Goal: Find specific page/section: Find specific page/section

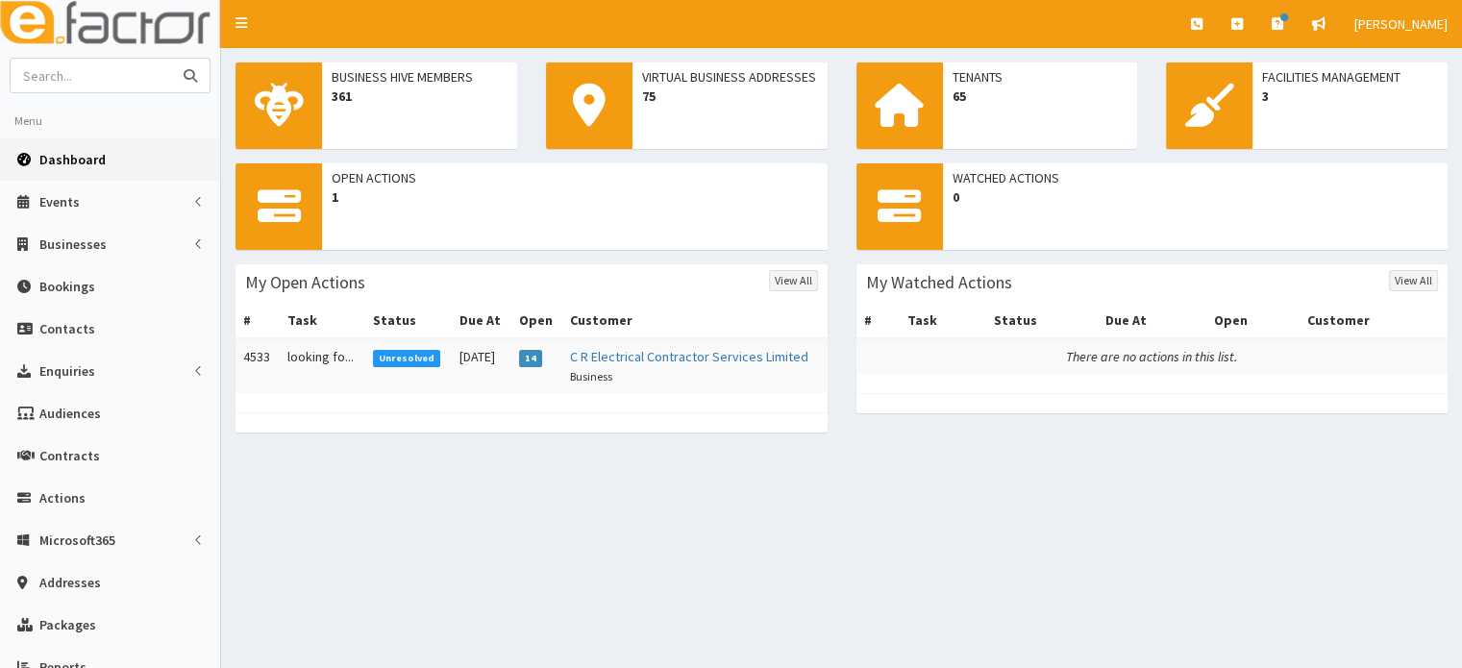
click at [114, 70] on input "text" at bounding box center [91, 76] width 161 height 34
type input "cycle"
click at [171, 59] on button "submit" at bounding box center [190, 76] width 38 height 34
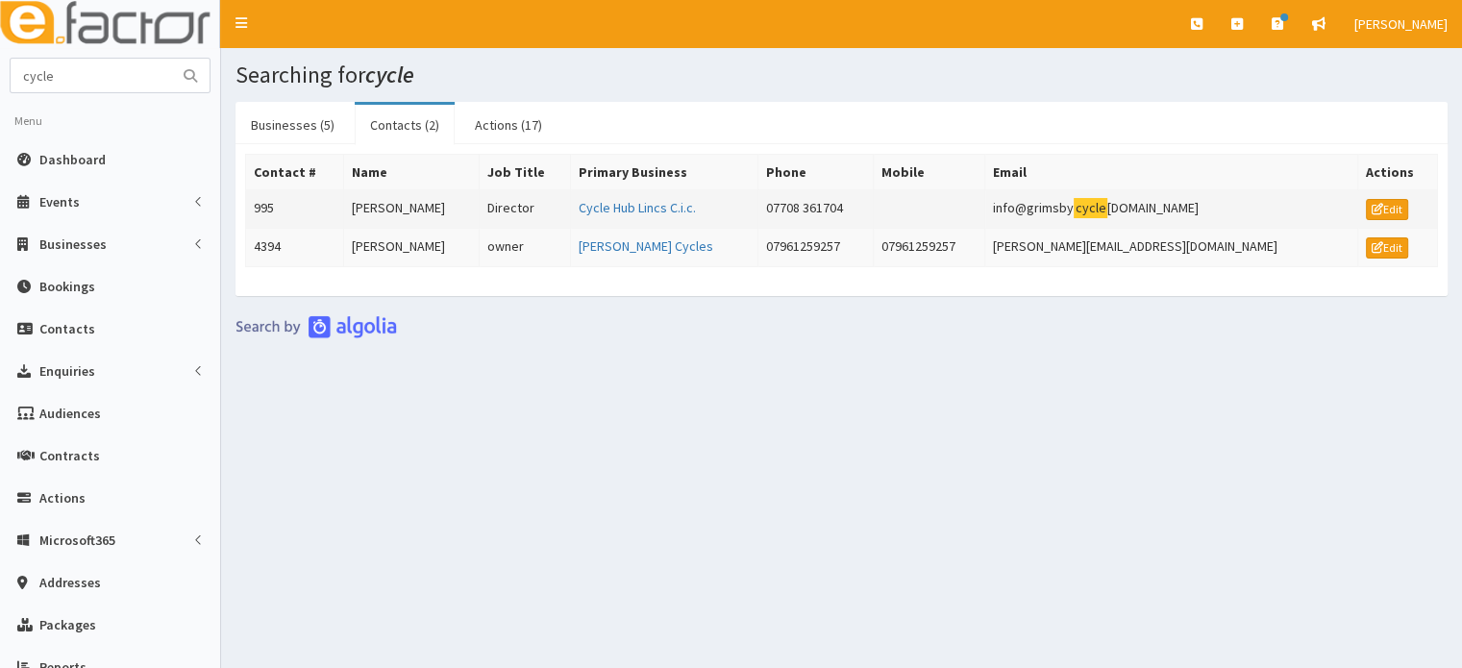
click at [344, 195] on td "995" at bounding box center [295, 209] width 98 height 38
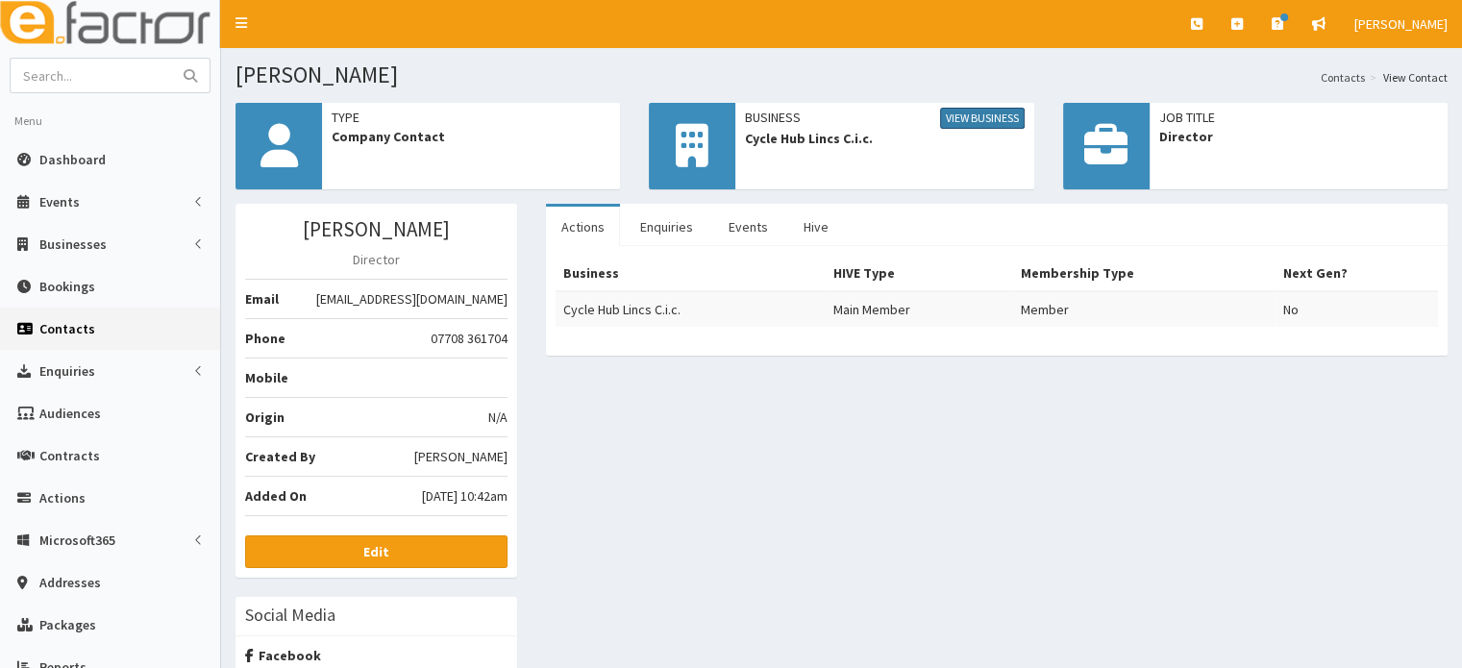
click at [1003, 123] on link "View Business" at bounding box center [982, 118] width 85 height 21
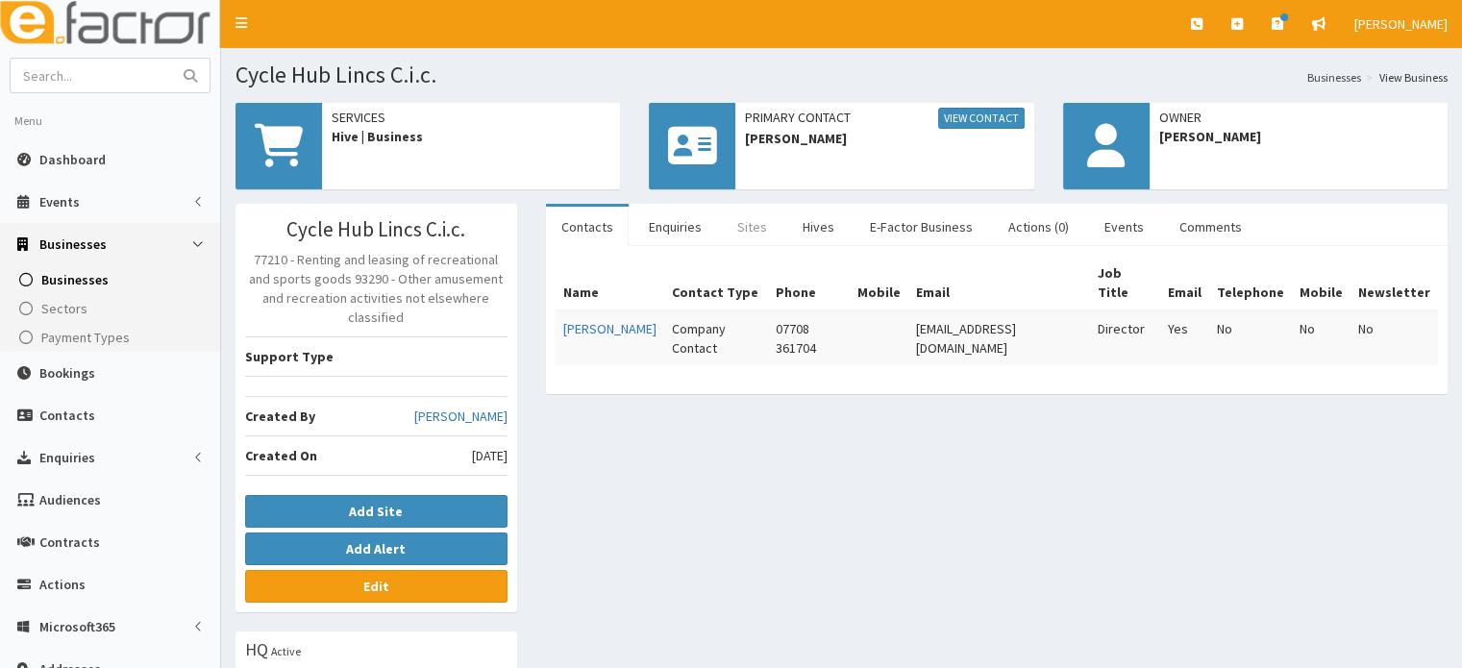
click at [738, 226] on link "Sites" at bounding box center [752, 227] width 61 height 40
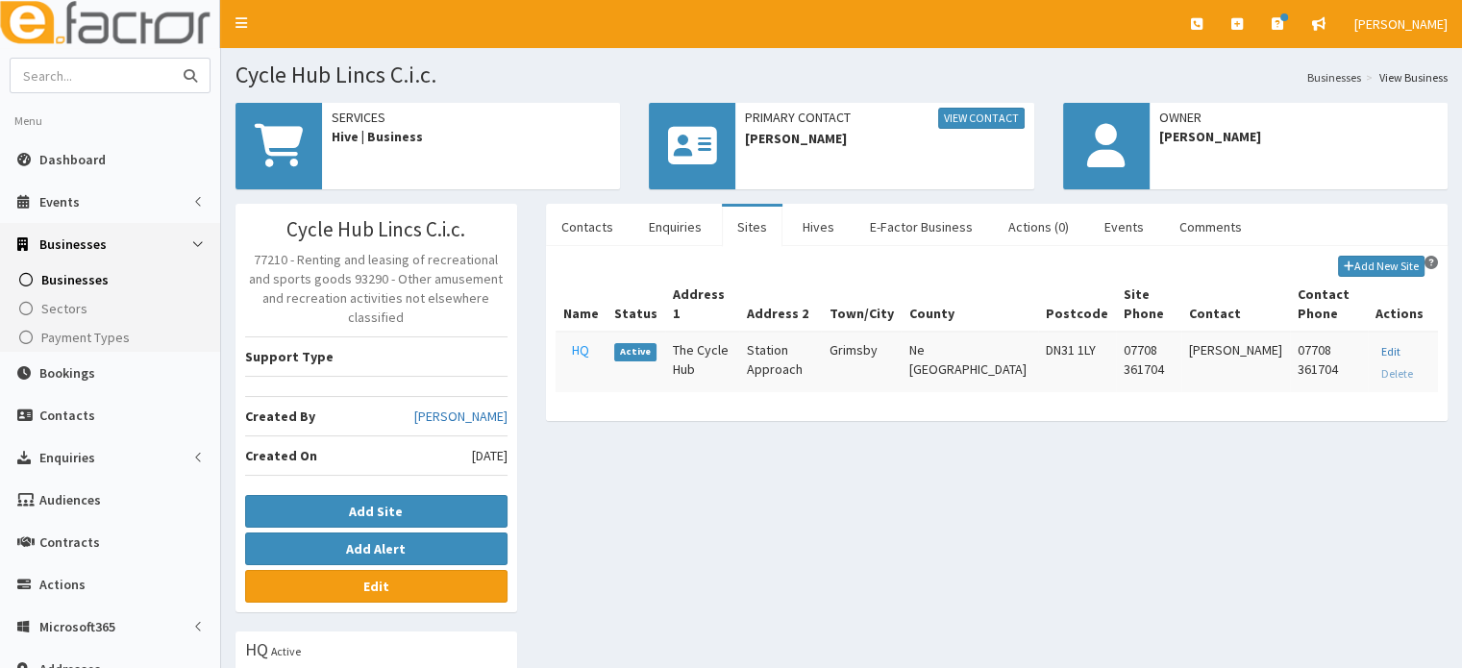
click at [78, 73] on input "text" at bounding box center [91, 76] width 161 height 34
type input "avat"
click at [171, 59] on button "submit" at bounding box center [190, 76] width 38 height 34
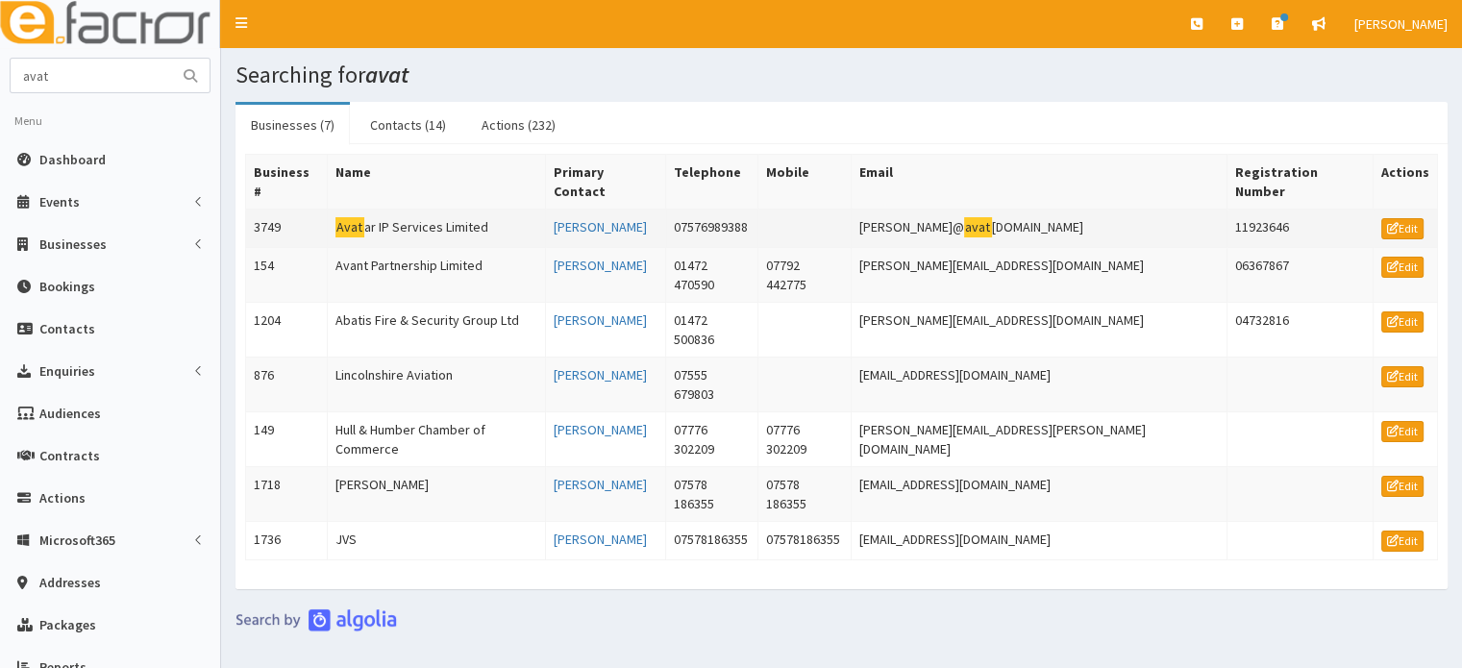
click at [456, 211] on td "Avat ar IP Services Limited" at bounding box center [436, 228] width 218 height 38
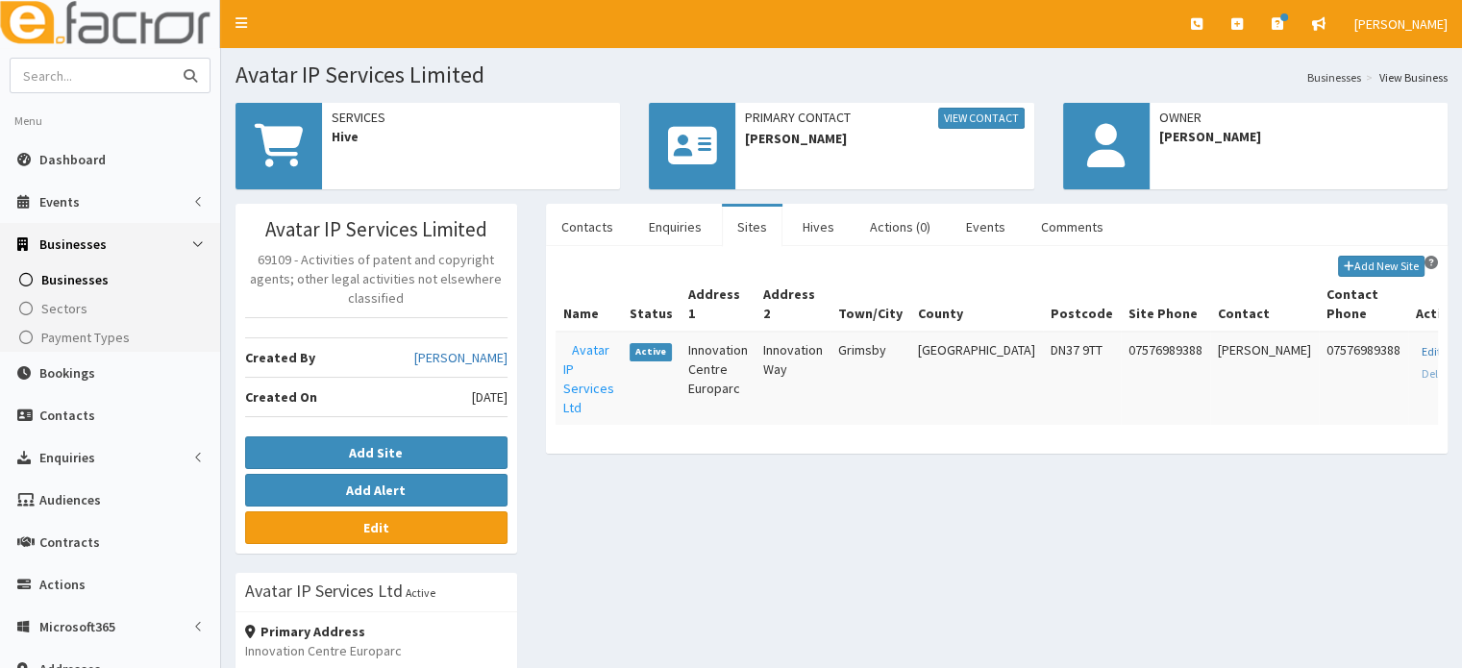
click at [148, 64] on input "text" at bounding box center [91, 76] width 161 height 34
type input "blue tower"
click at [171, 59] on button "submit" at bounding box center [190, 76] width 38 height 34
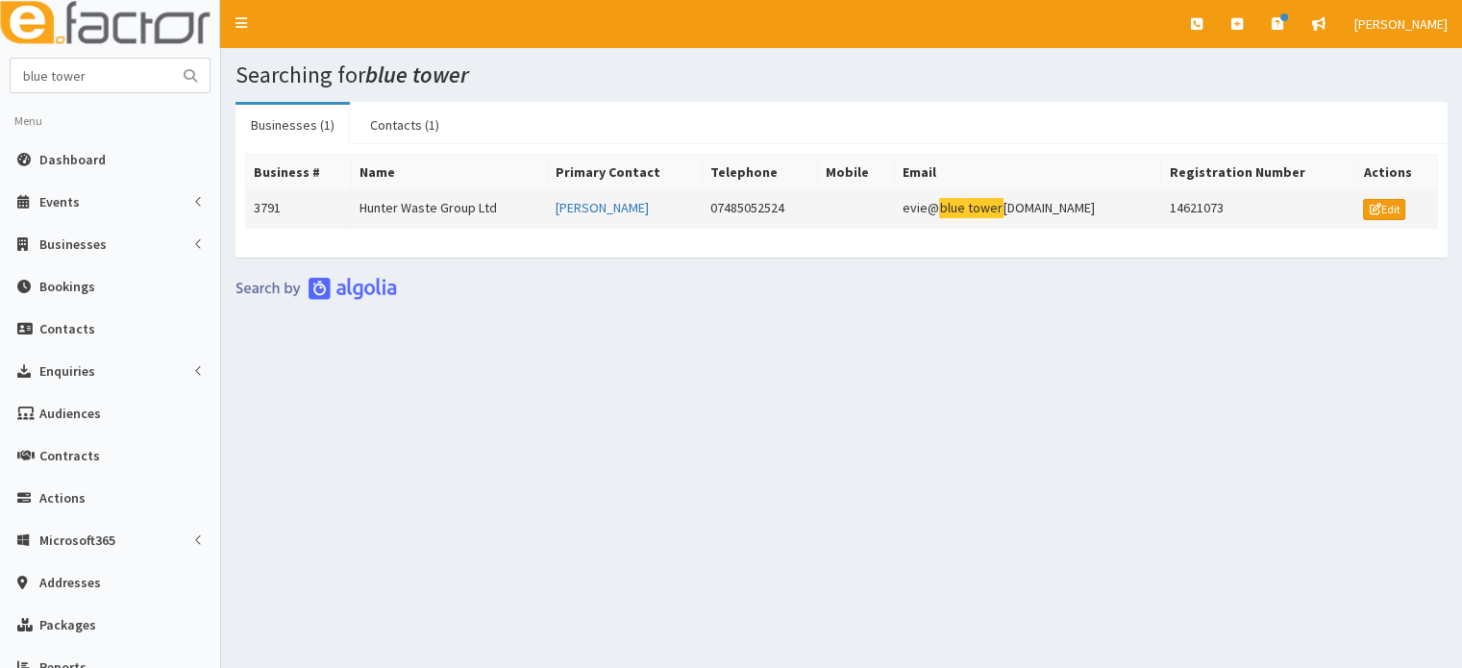
click at [419, 203] on td "Hunter Waste Group Ltd" at bounding box center [449, 209] width 196 height 38
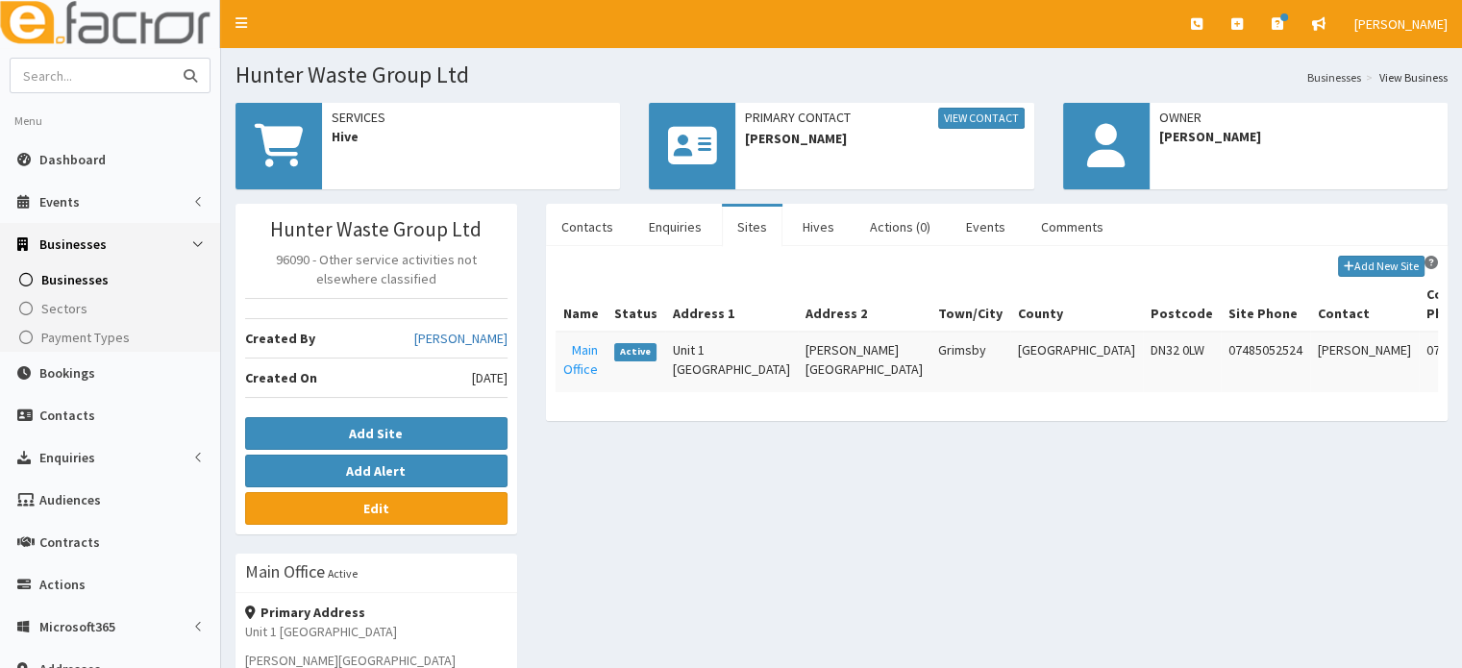
click at [117, 68] on input "text" at bounding box center [91, 76] width 161 height 34
type input "cobus"
click at [171, 59] on button "submit" at bounding box center [190, 76] width 38 height 34
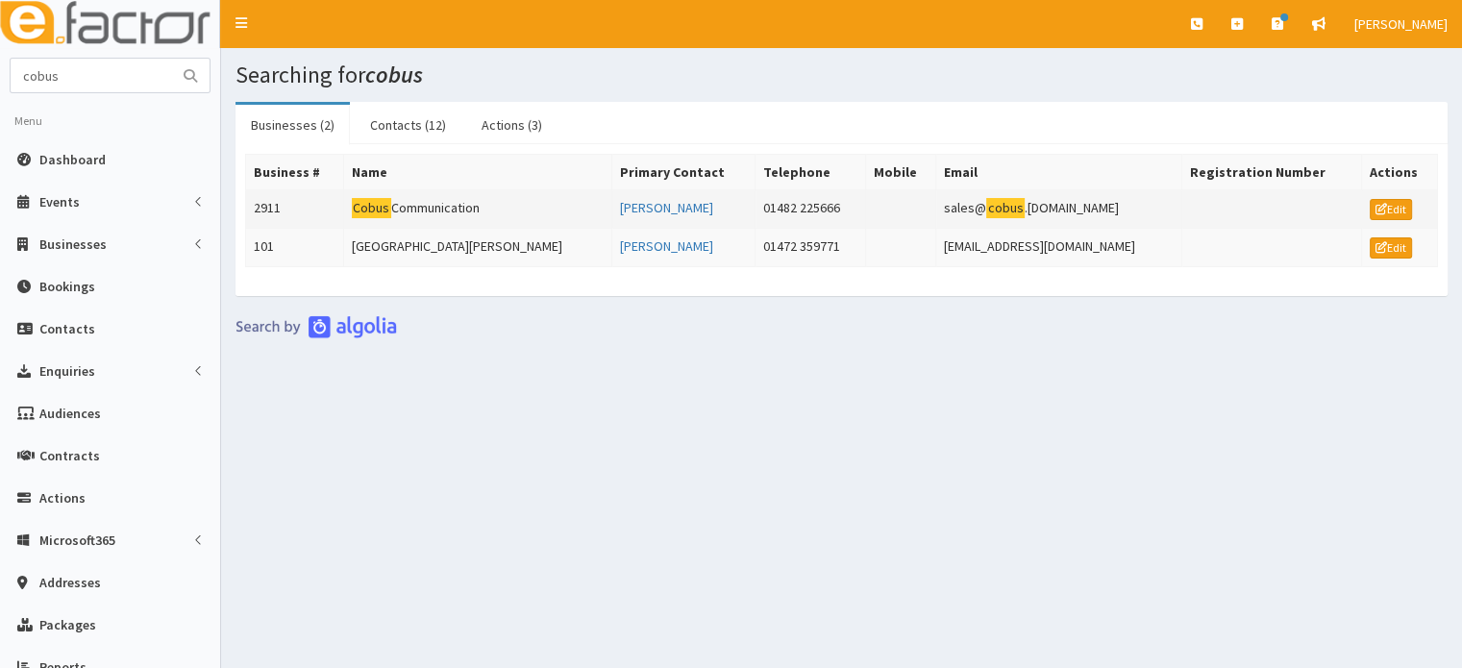
click at [461, 216] on td "Cobus Communication" at bounding box center [477, 209] width 268 height 38
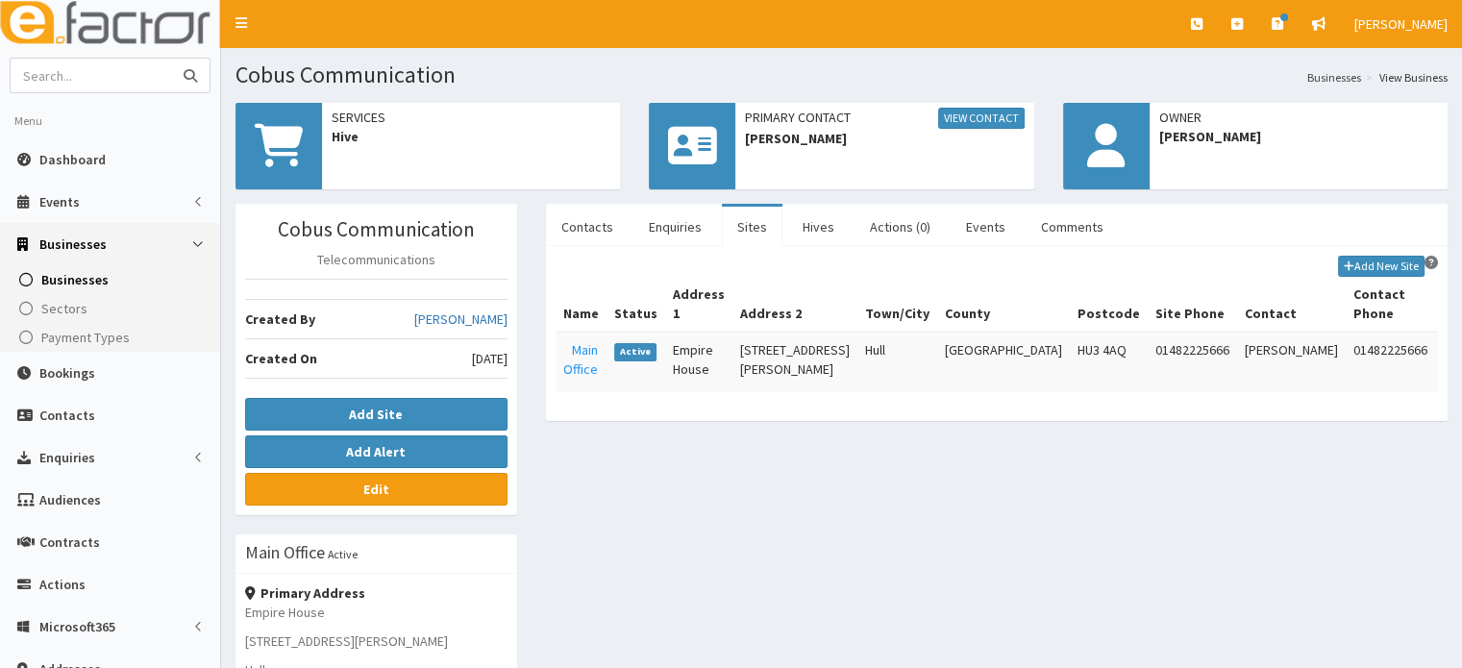
click at [111, 67] on input "text" at bounding box center [91, 76] width 161 height 34
type input "croft"
click at [171, 59] on button "submit" at bounding box center [190, 76] width 38 height 34
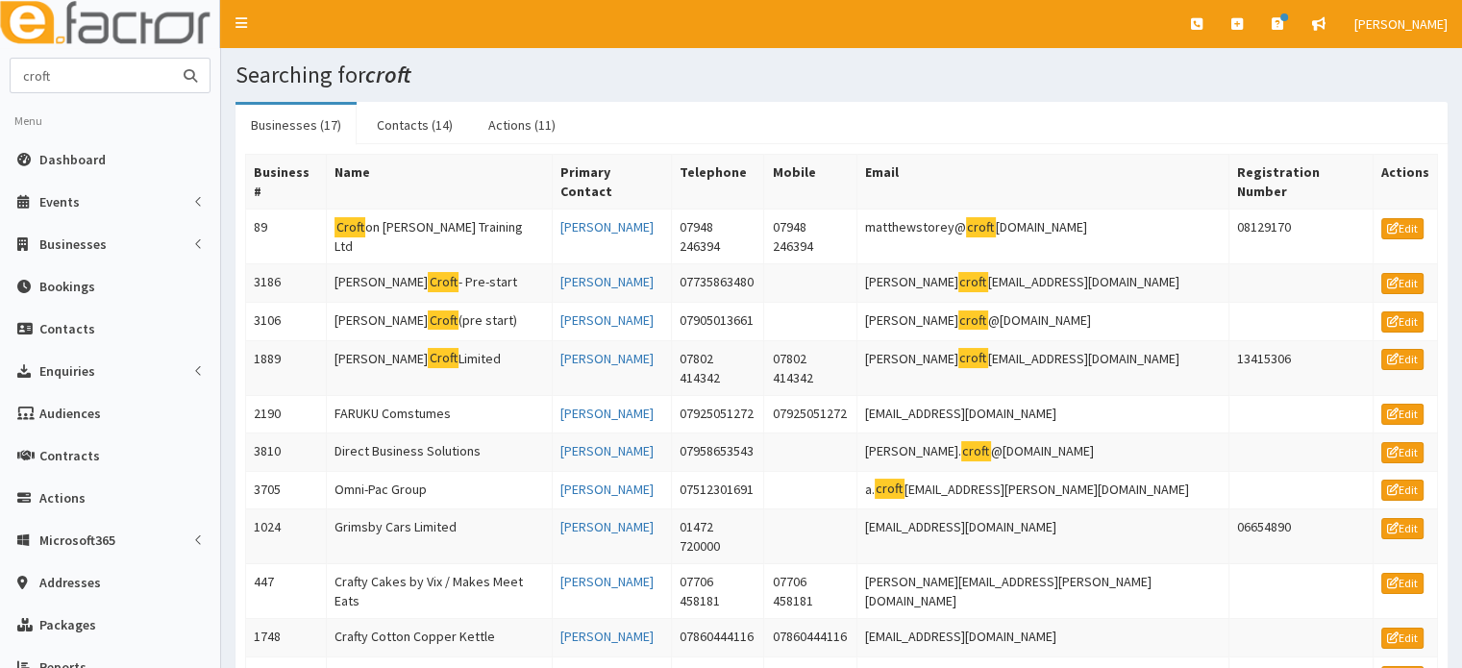
click at [166, 68] on input "croft" at bounding box center [91, 76] width 161 height 34
type input "croft est"
click at [171, 59] on button "submit" at bounding box center [190, 76] width 38 height 34
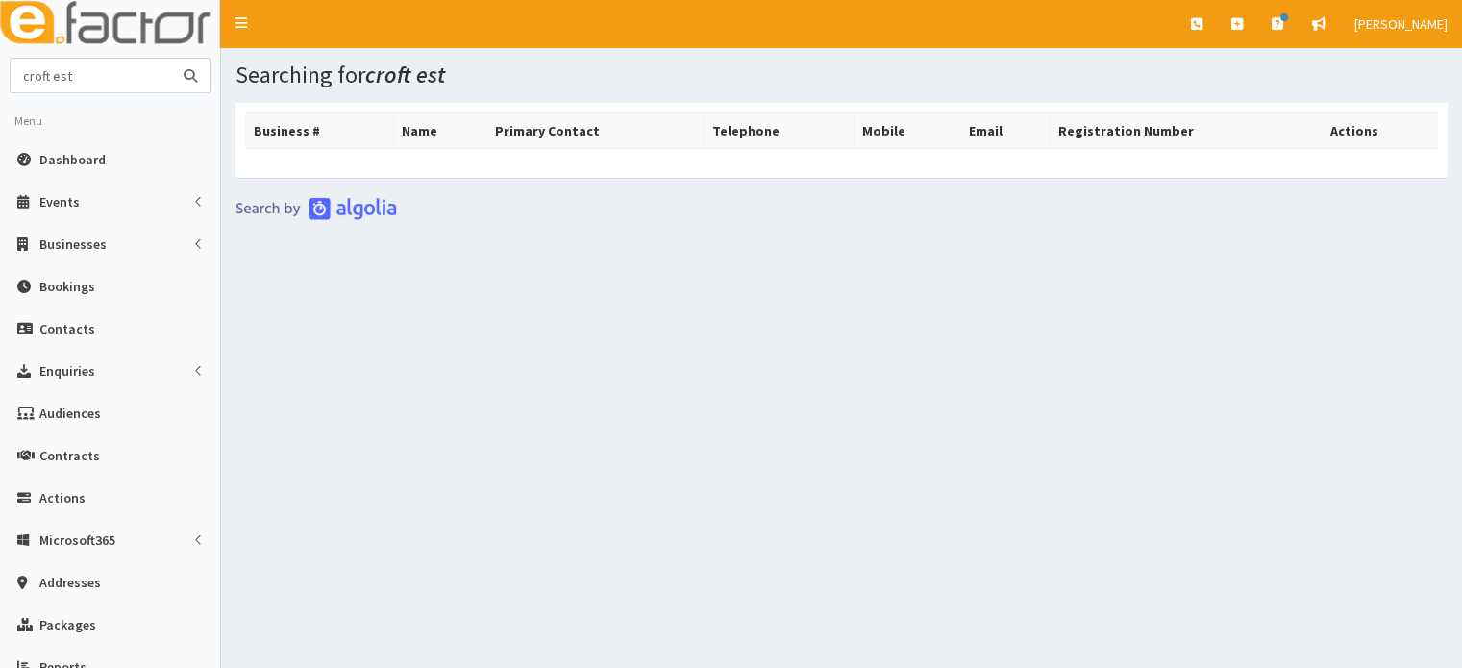
click at [166, 68] on input "croft est" at bounding box center [91, 76] width 161 height 34
type input "gary crof"
click at [171, 59] on button "submit" at bounding box center [190, 76] width 38 height 34
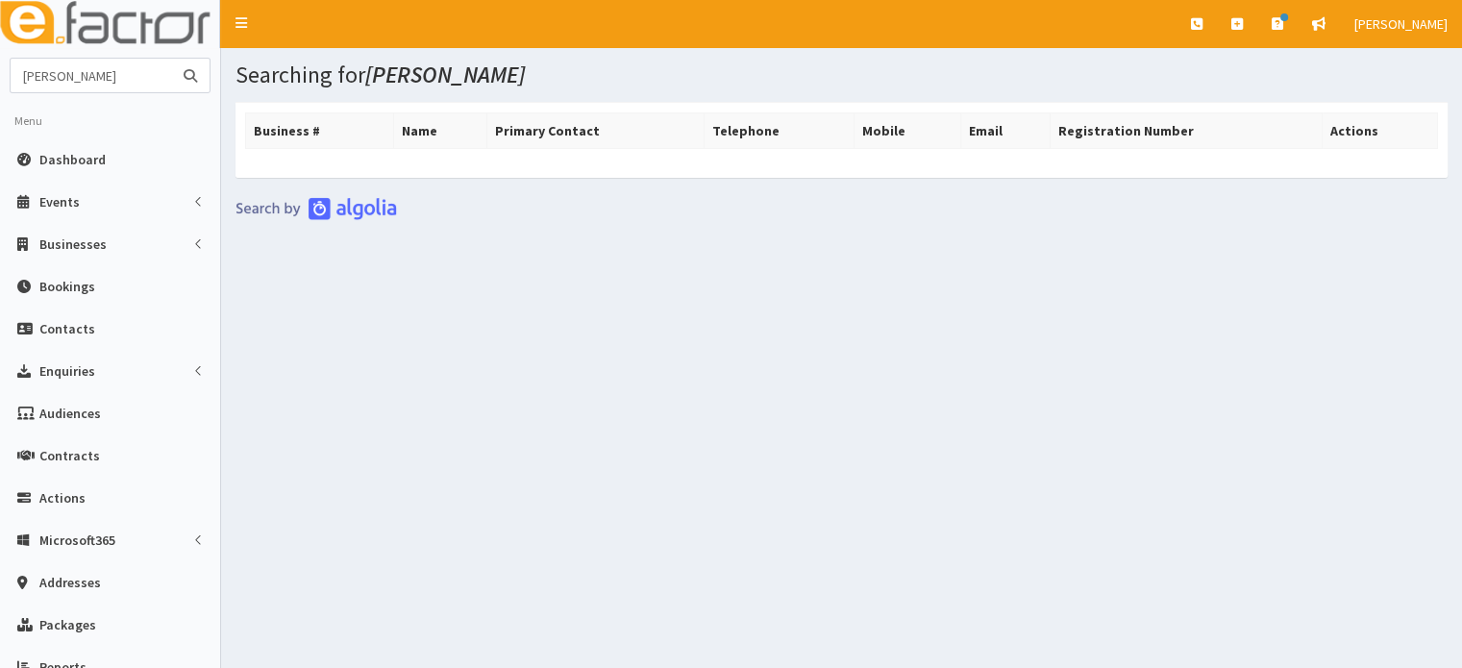
click at [121, 68] on input "[PERSON_NAME]" at bounding box center [91, 76] width 161 height 34
click at [121, 68] on input "of" at bounding box center [91, 76] width 161 height 34
type input "oflyn"
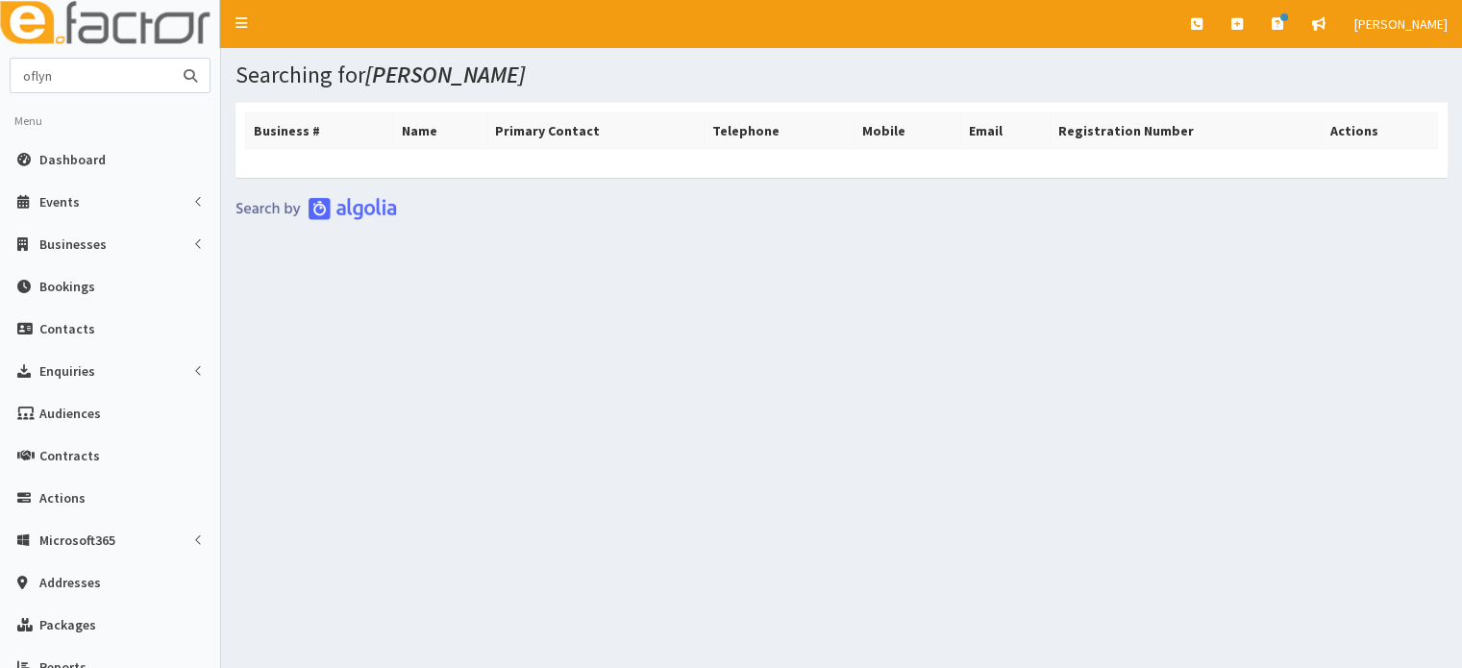
click at [171, 59] on button "submit" at bounding box center [190, 76] width 38 height 34
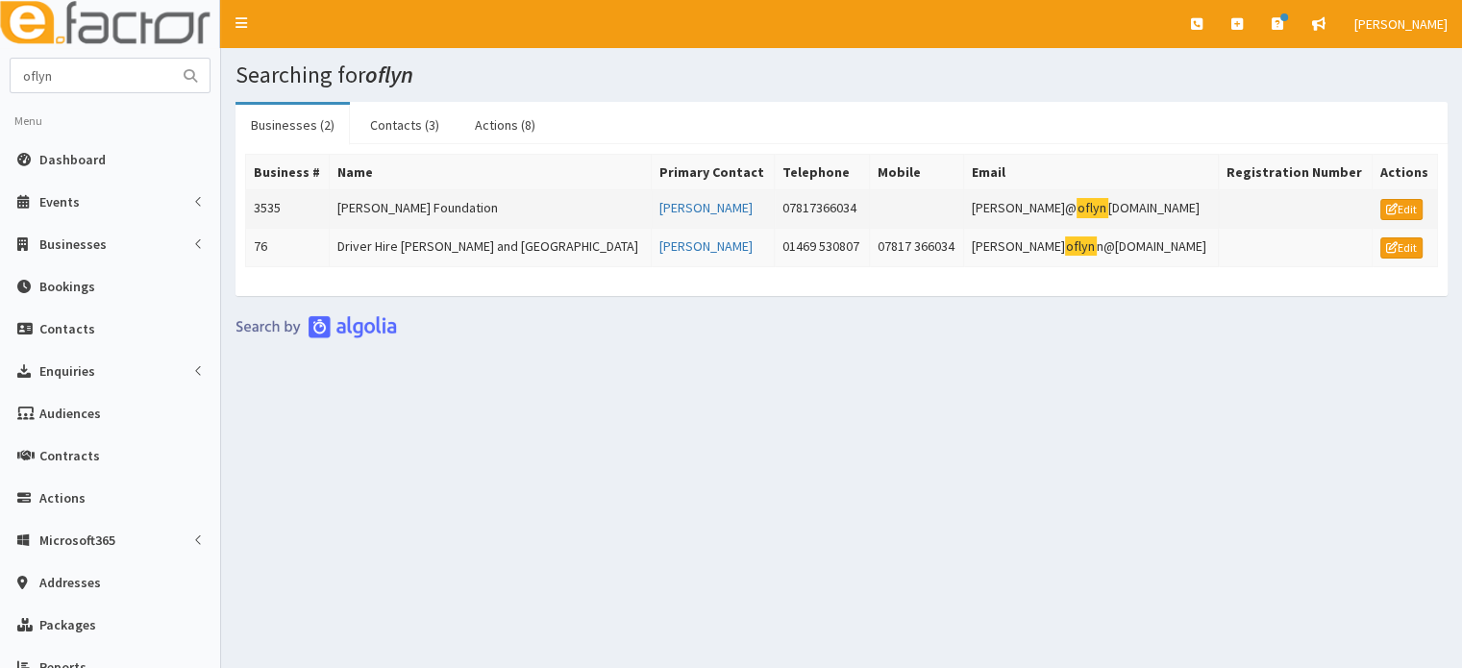
click at [437, 199] on td "[PERSON_NAME] Foundation" at bounding box center [491, 209] width 322 height 38
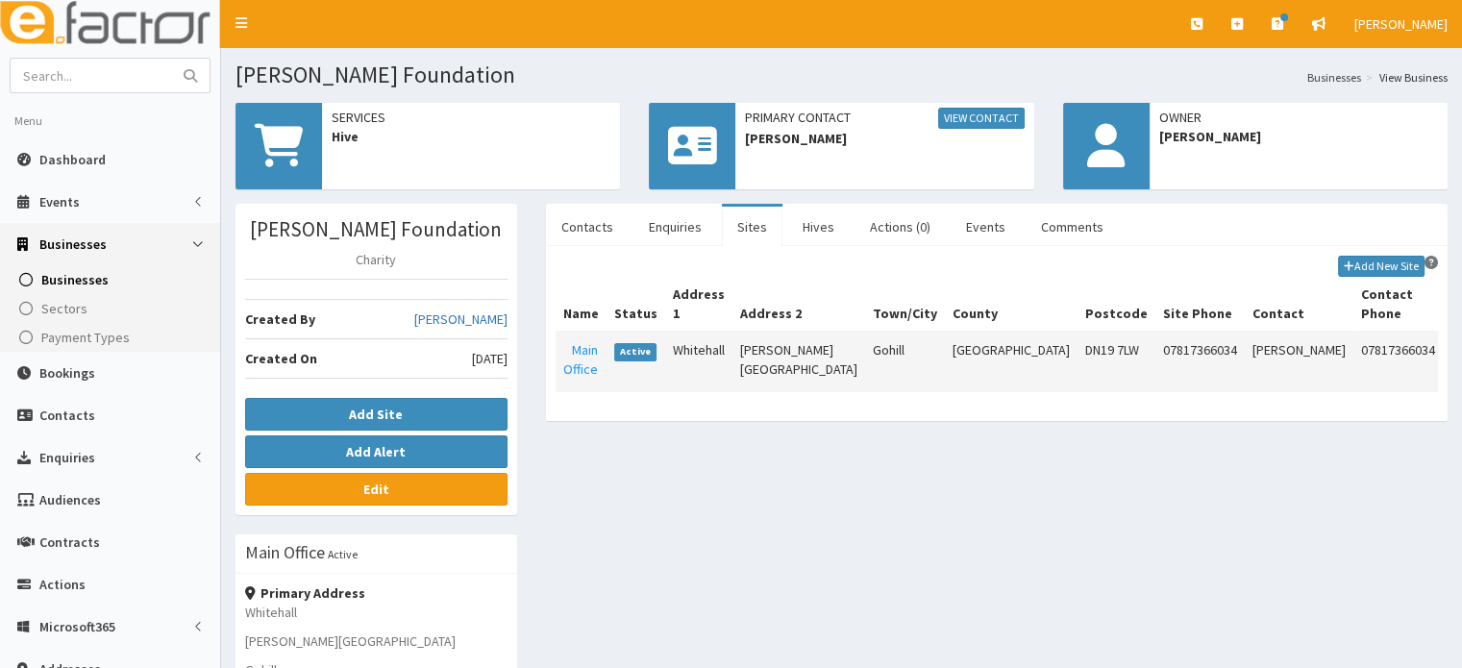
click at [732, 350] on td "Whitehall" at bounding box center [698, 362] width 67 height 60
drag, startPoint x: 756, startPoint y: 349, endPoint x: 695, endPoint y: 345, distance: 61.6
click at [695, 345] on tr "Main Office Active Whitehall Thronton Road Gohill North Lincolnshire DN19 7LW 0…" at bounding box center [1030, 362] width 950 height 60
click at [731, 348] on td "Whitehall" at bounding box center [698, 362] width 67 height 60
drag, startPoint x: 743, startPoint y: 348, endPoint x: 688, endPoint y: 348, distance: 54.8
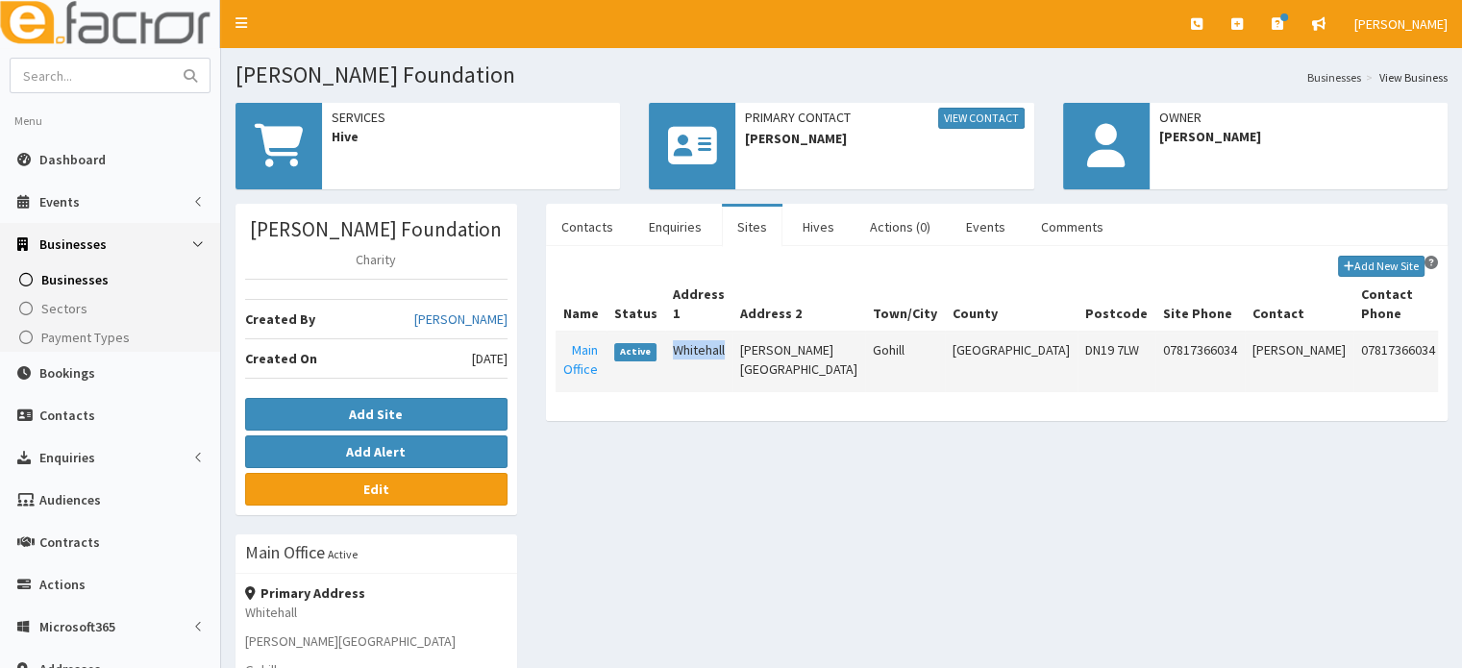
click at [688, 348] on td "Whitehall" at bounding box center [698, 362] width 67 height 60
copy td "Whitehall"
click at [870, 348] on td "Gohill" at bounding box center [905, 362] width 80 height 60
click at [776, 366] on td "Thronton Road" at bounding box center [798, 362] width 133 height 60
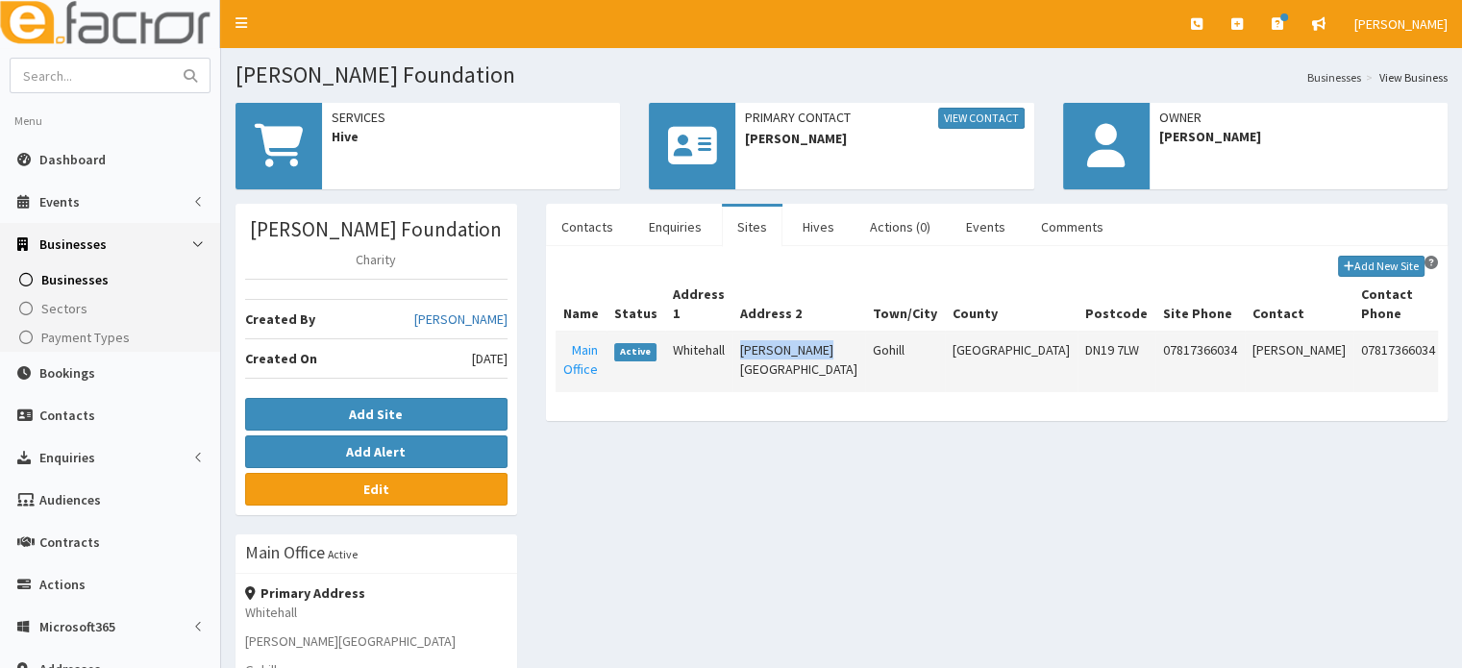
drag, startPoint x: 800, startPoint y: 368, endPoint x: 754, endPoint y: 348, distance: 50.3
click at [754, 348] on td "Thronton Road" at bounding box center [798, 362] width 133 height 60
copy td "Thronton Road"
click at [871, 345] on td "Gohill" at bounding box center [905, 362] width 80 height 60
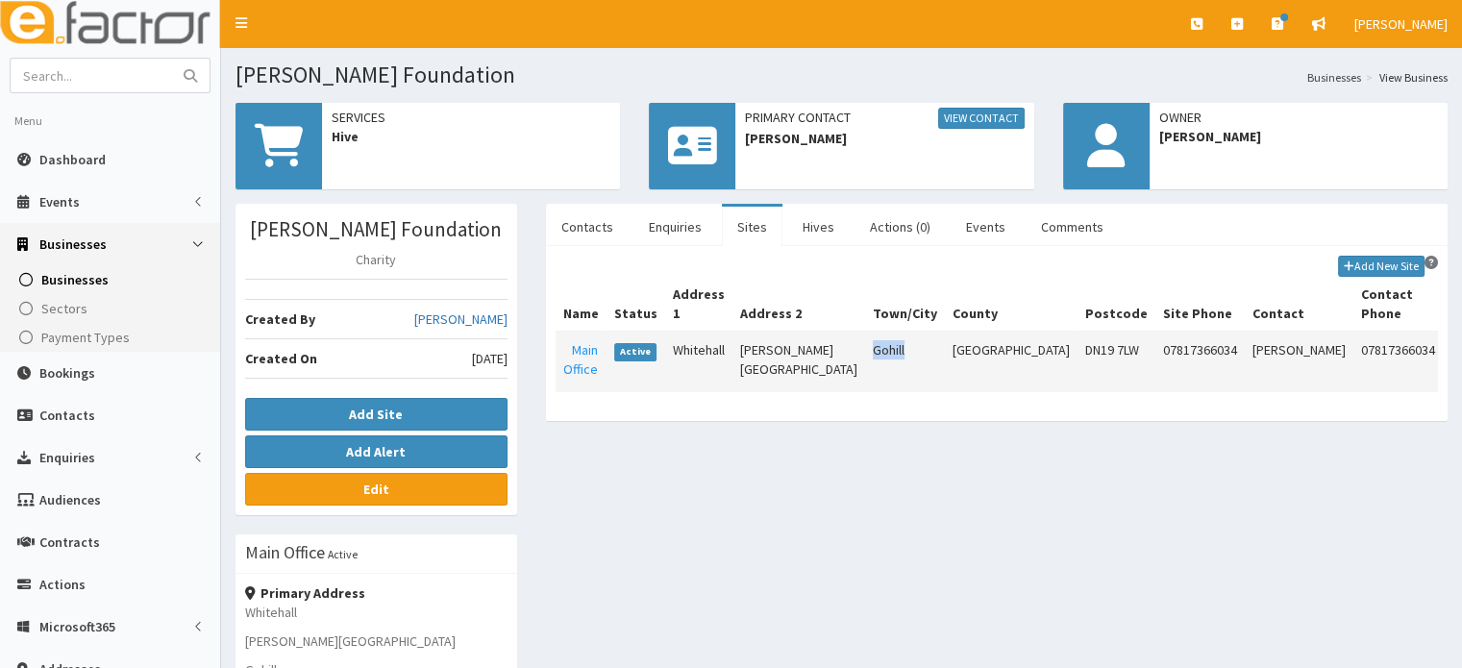
copy td "Gohill"
click at [962, 373] on td "North Lincolnshire" at bounding box center [1011, 362] width 133 height 60
copy tr "North Lincolnshire"
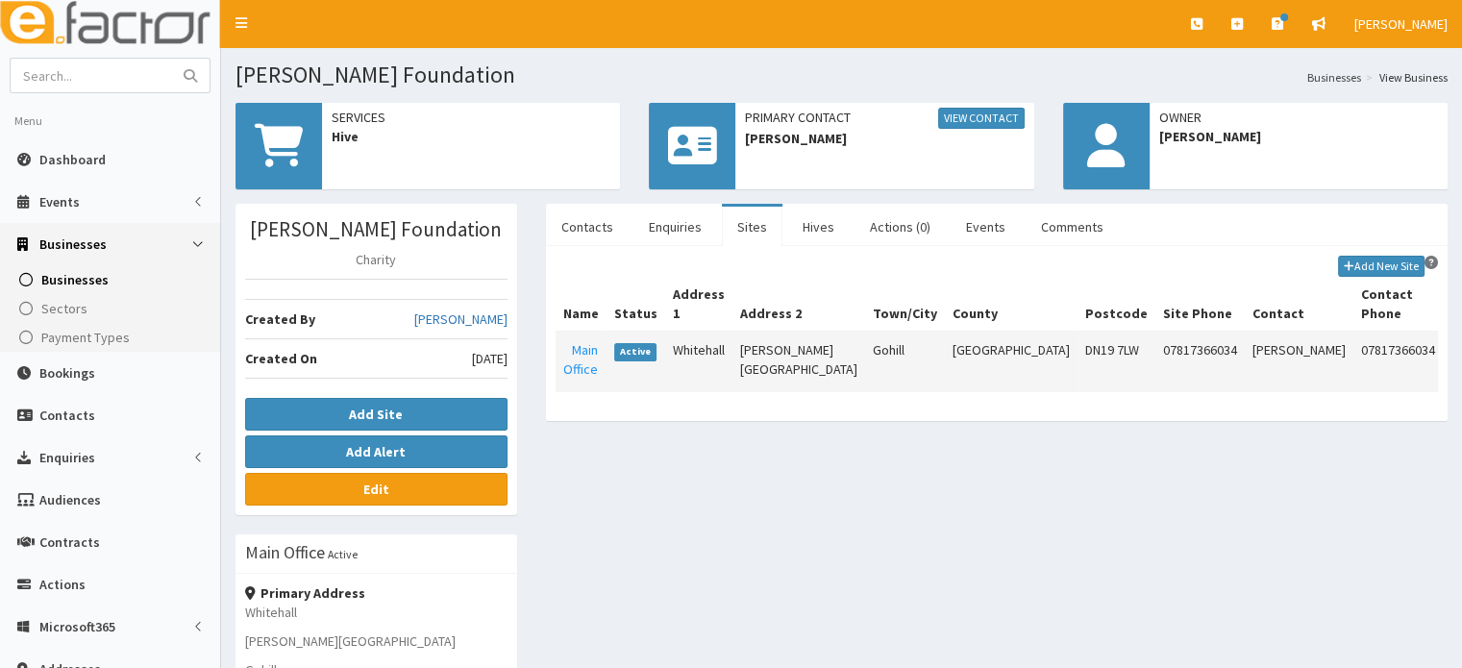
click at [1077, 350] on td "DN19 7LW" at bounding box center [1116, 362] width 78 height 60
copy tr "DN19 7LW"
click at [113, 76] on input "text" at bounding box center [91, 76] width 161 height 34
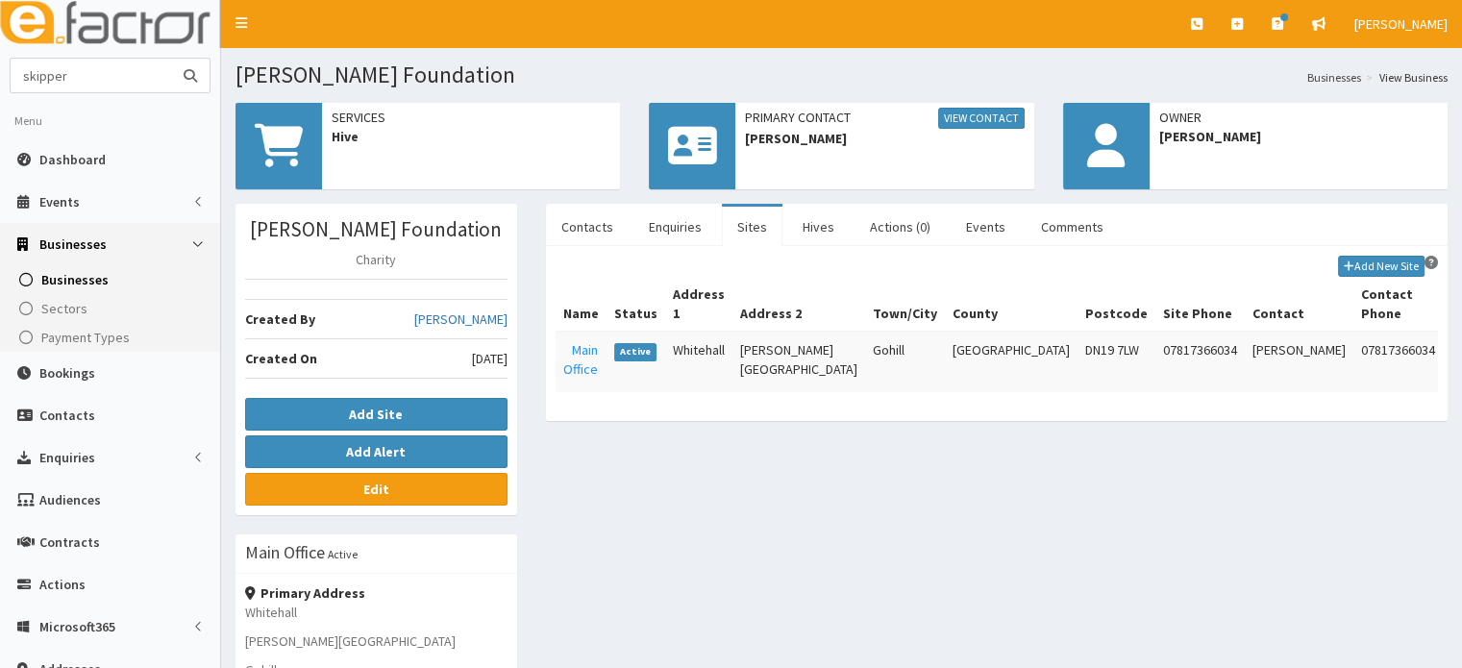
type input "skipper"
click at [171, 59] on button "submit" at bounding box center [190, 76] width 38 height 34
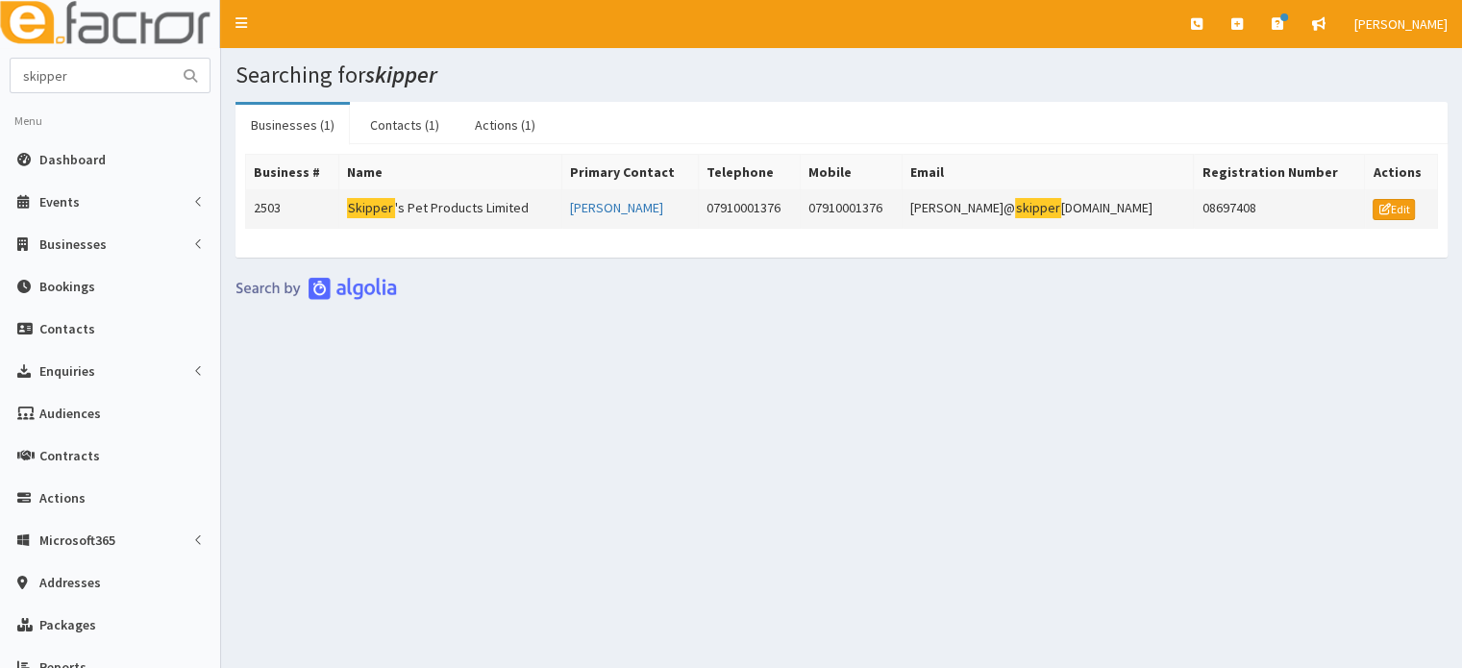
click at [489, 199] on td "Skipper 's Pet Products Limited" at bounding box center [449, 209] width 223 height 38
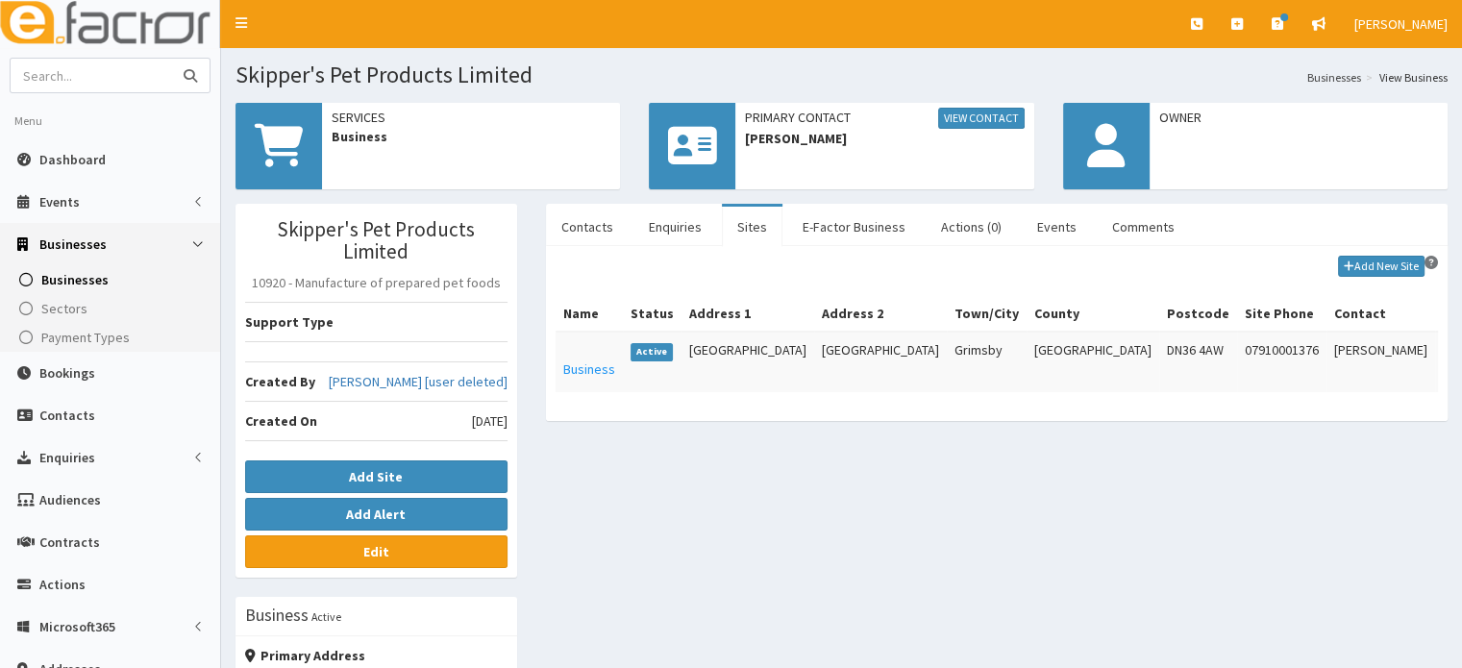
click at [62, 68] on input "text" at bounding box center [91, 76] width 161 height 34
type input "womens aidf"
click at [171, 59] on button "submit" at bounding box center [190, 76] width 38 height 34
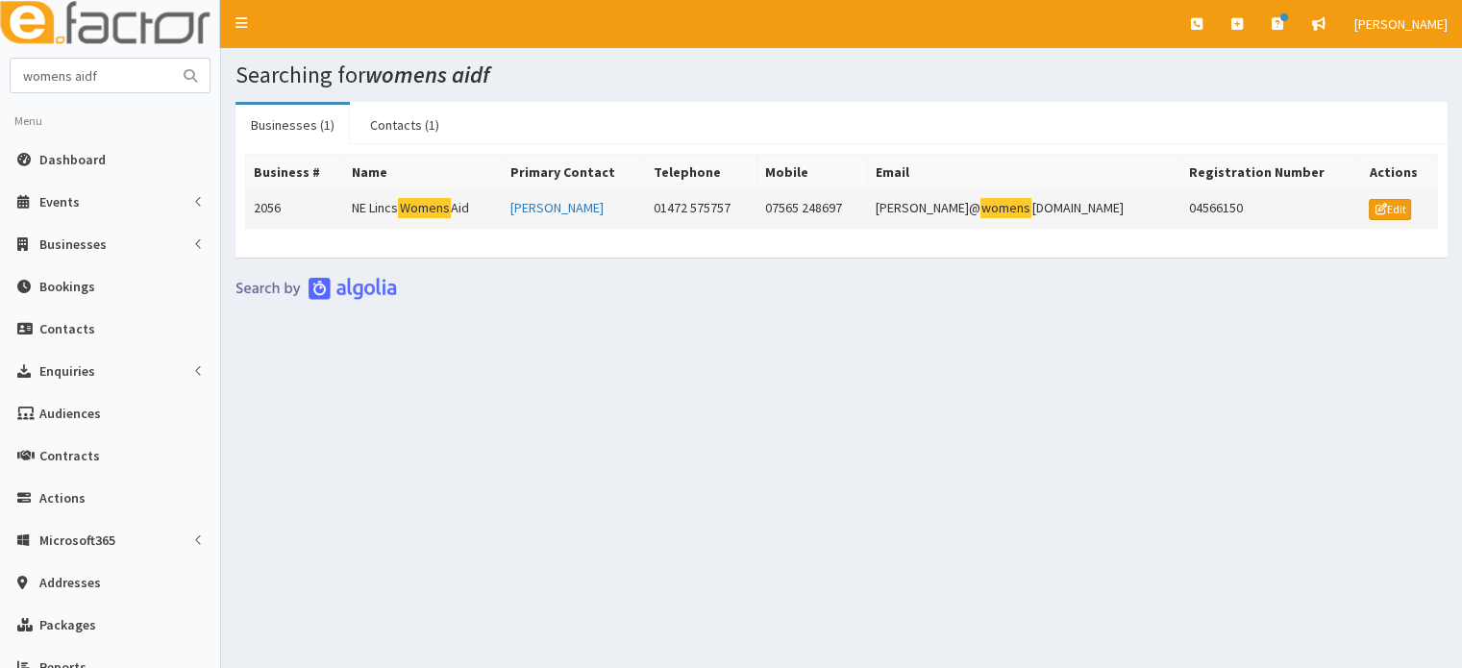
click at [423, 216] on td "NE Lincs Womens Aid" at bounding box center [423, 209] width 159 height 38
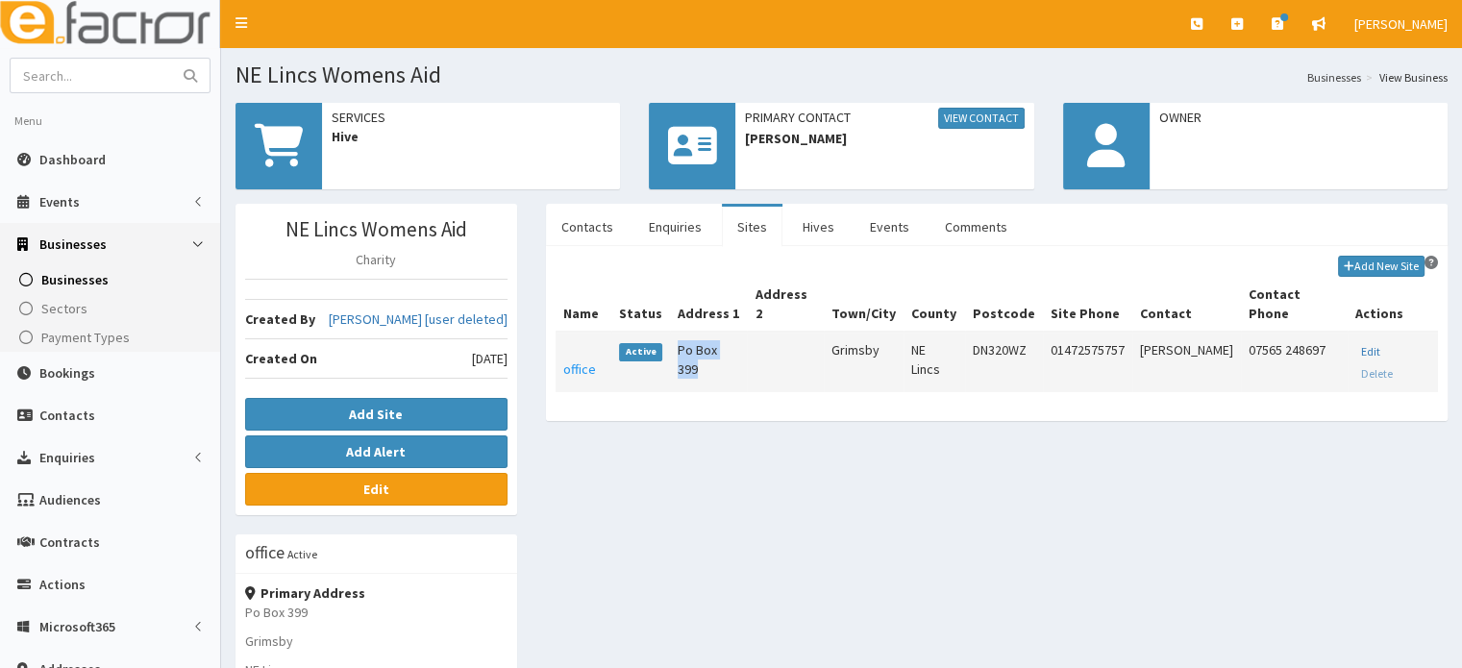
click at [671, 332] on tr "office Active Po Box 399 Grimsby NE Lincs DN320WZ 01472575757 [PERSON_NAME] 075…" at bounding box center [996, 362] width 882 height 60
copy tr "Po Box 399"
